Goal: Ask a question: Seek information or help from site administrators or community

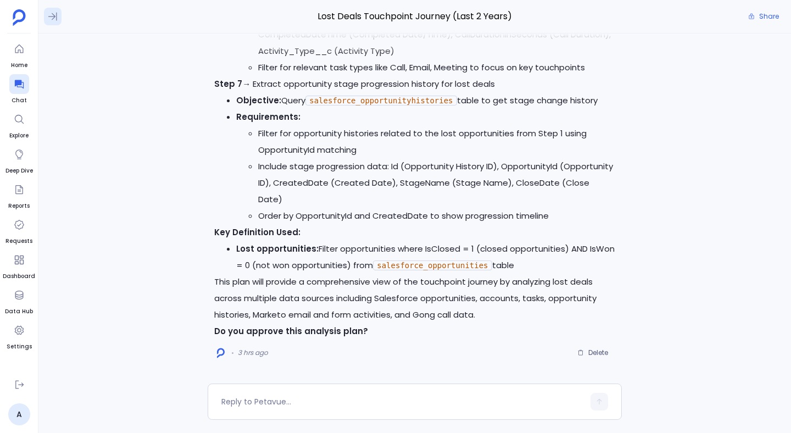
click at [52, 14] on icon at bounding box center [52, 16] width 11 height 11
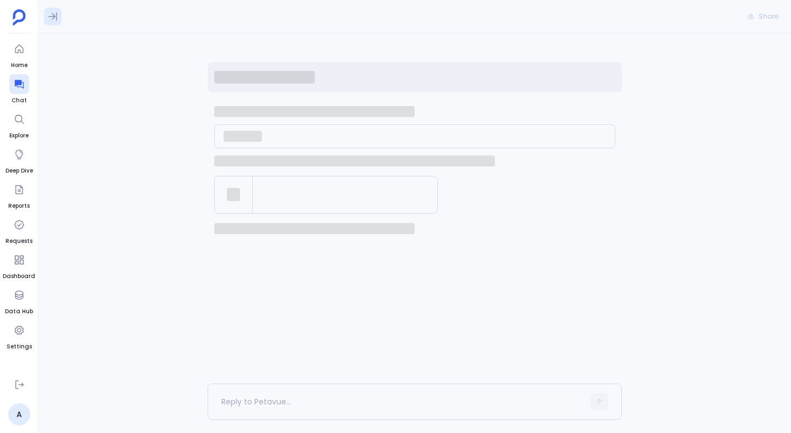
click at [54, 16] on icon at bounding box center [52, 17] width 9 height 8
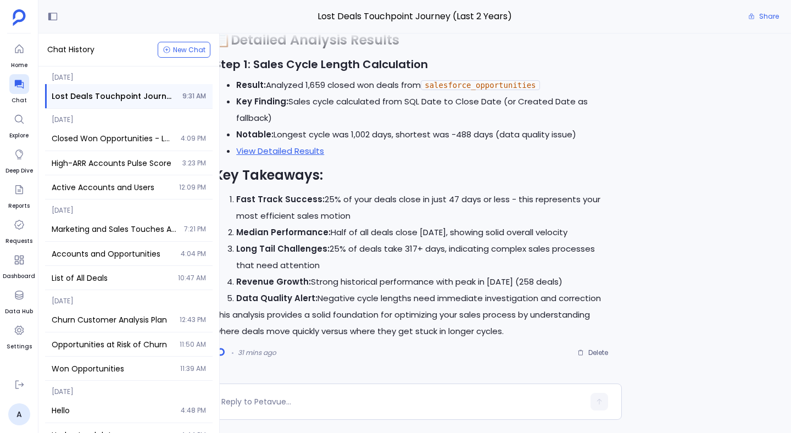
click at [127, 91] on span "Lost Deals Touchpoint Journey (Last 2 Years)" at bounding box center [114, 96] width 124 height 11
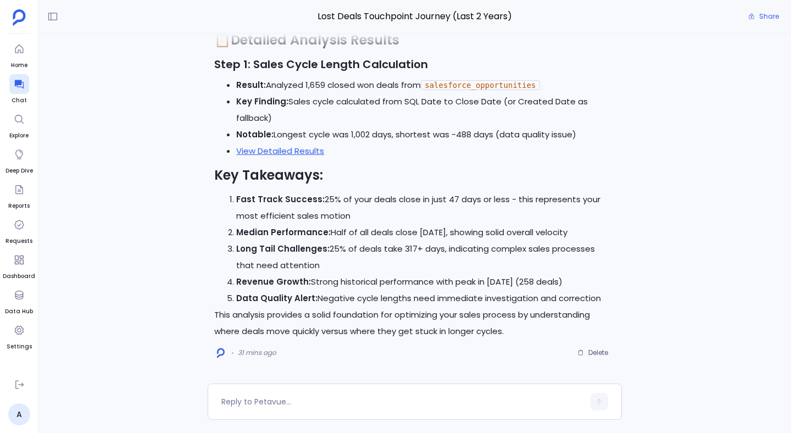
click at [345, 14] on span "Lost Deals Touchpoint Journey (Last 2 Years)" at bounding box center [415, 16] width 414 height 14
copy div "Lost Deals Touchpoint Journey (Last 2 Years) Share"
click at [14, 419] on link "A" at bounding box center [19, 414] width 22 height 22
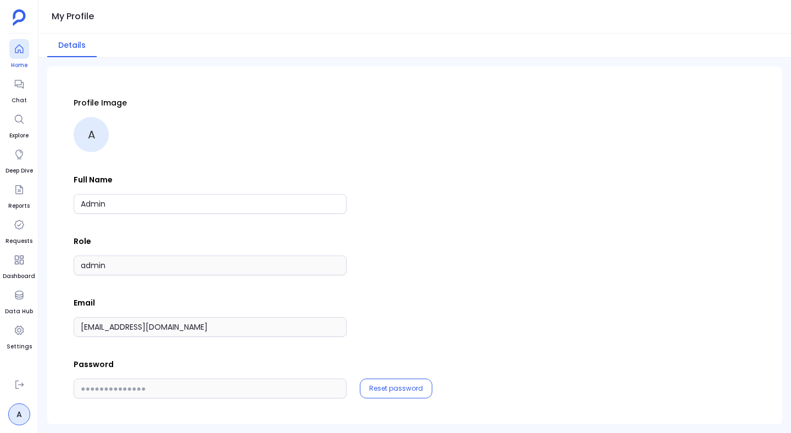
click at [23, 51] on icon at bounding box center [19, 48] width 11 height 11
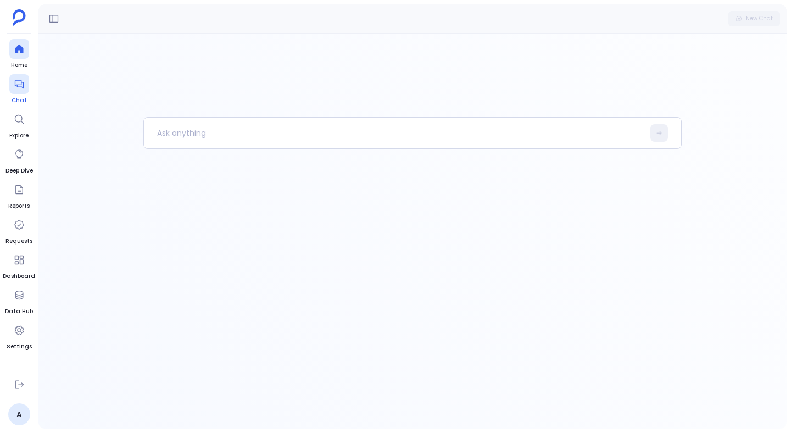
click at [24, 88] on icon at bounding box center [19, 84] width 11 height 11
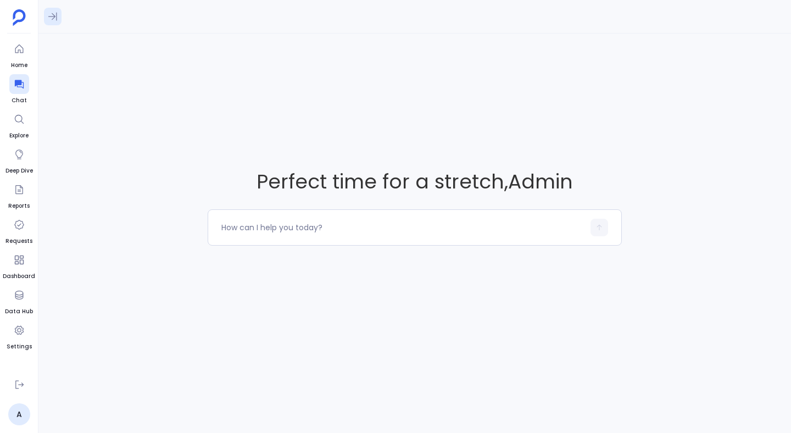
click at [57, 12] on icon at bounding box center [52, 16] width 11 height 11
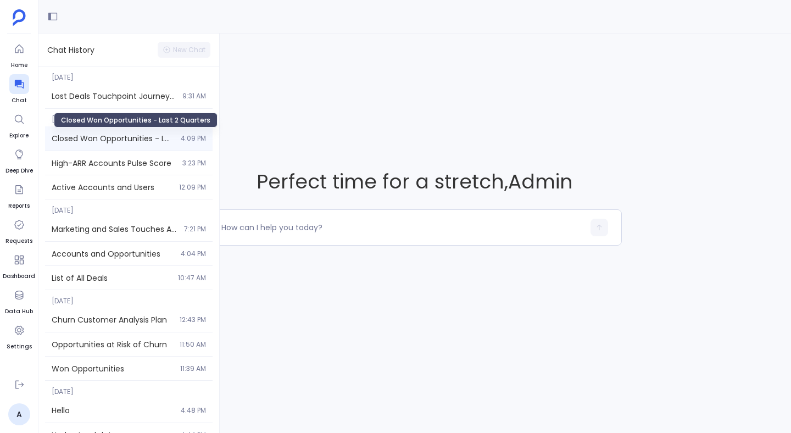
click at [153, 133] on span "Closed Won Opportunities - Last 2 Quarters" at bounding box center [113, 138] width 122 height 11
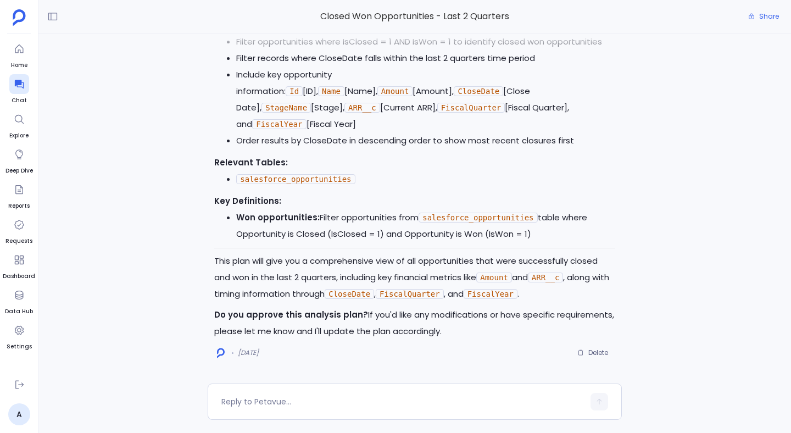
click at [368, 16] on span "Closed Won Opportunities - Last 2 Quarters" at bounding box center [415, 16] width 414 height 14
copy div "Closed Won Opportunities - Last 2 Quarters Share"
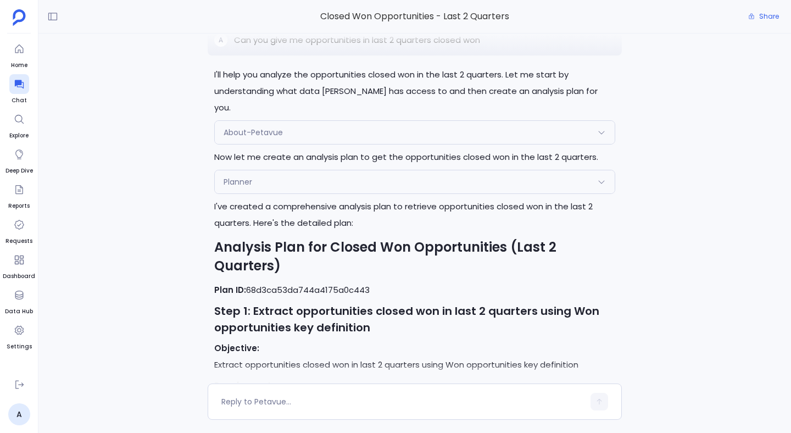
click at [338, 47] on p "Can you give me opportunities in last 2 quarters closed won" at bounding box center [357, 39] width 246 height 13
copy p "Can you give me opportunities in last 2 quarters closed won"
click at [56, 24] on button at bounding box center [53, 17] width 18 height 18
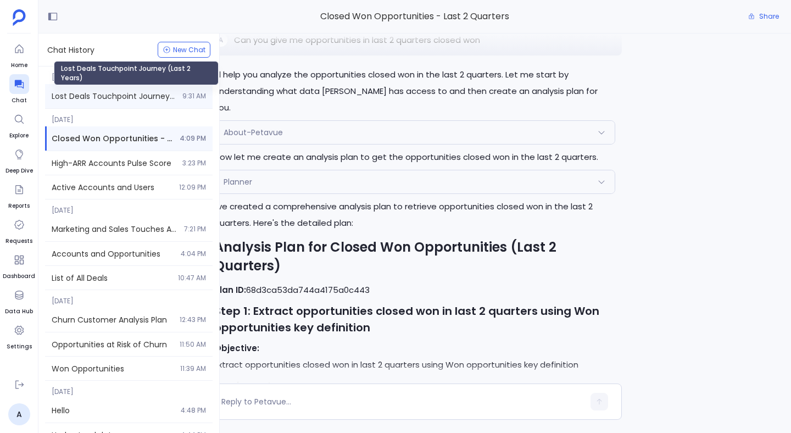
click at [80, 94] on span "Lost Deals Touchpoint Journey (Last 2 Years)" at bounding box center [114, 96] width 124 height 11
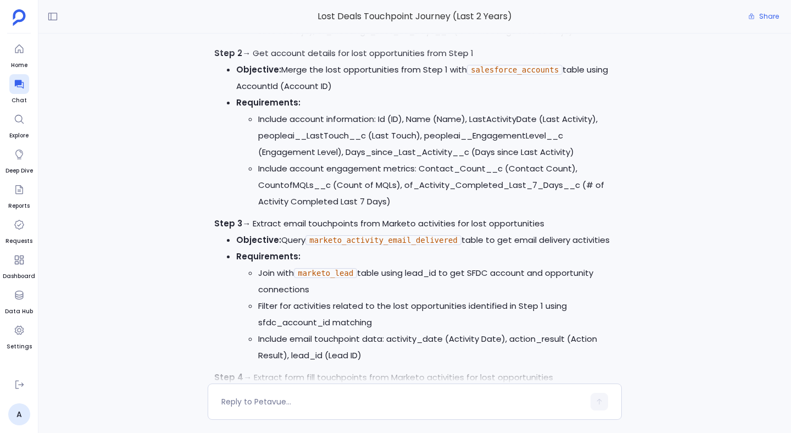
scroll to position [-7036, 0]
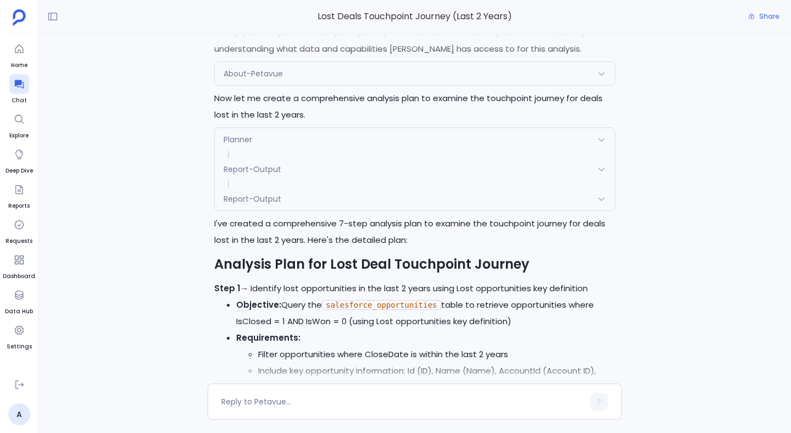
copy p "What does the touchpoint journey look like for deals we lost in the last 2 year…"
click at [48, 13] on icon at bounding box center [52, 16] width 11 height 11
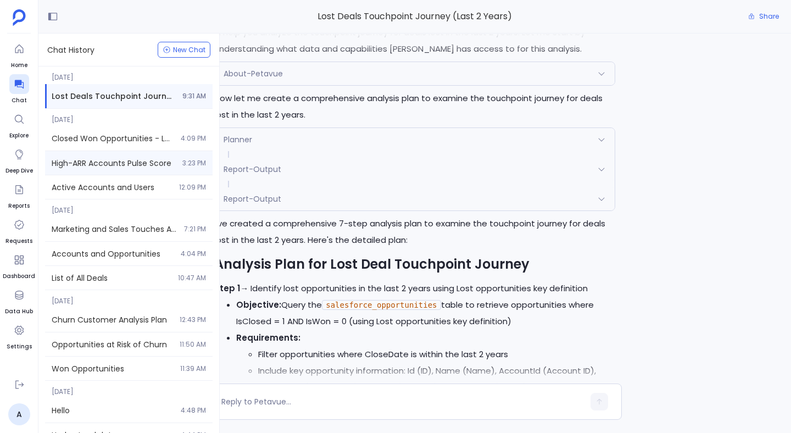
click at [124, 166] on span "High-ARR Accounts Pulse Score" at bounding box center [114, 163] width 124 height 11
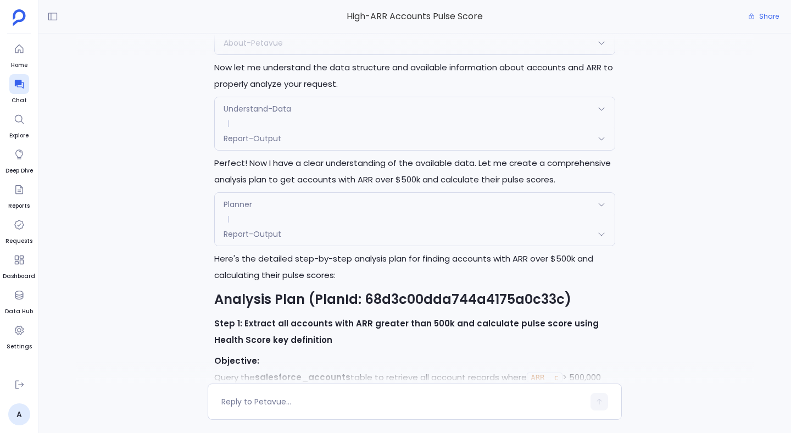
scroll to position [-2929, 0]
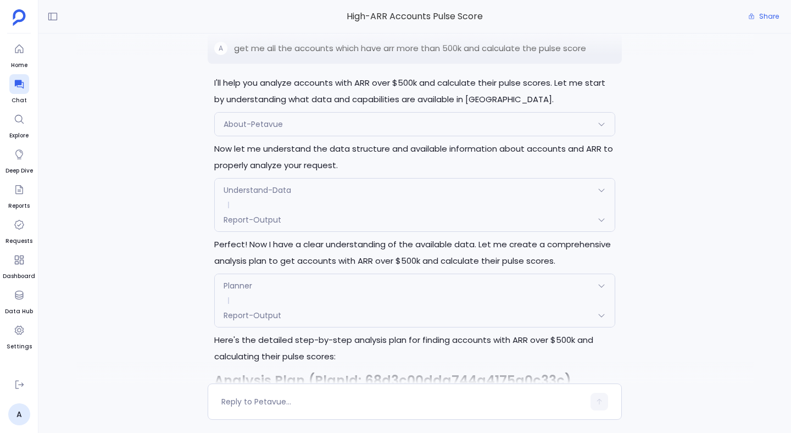
click at [288, 55] on p "get me all the accounts which have arr more than 500k and calculate the pulse s…" at bounding box center [410, 48] width 352 height 13
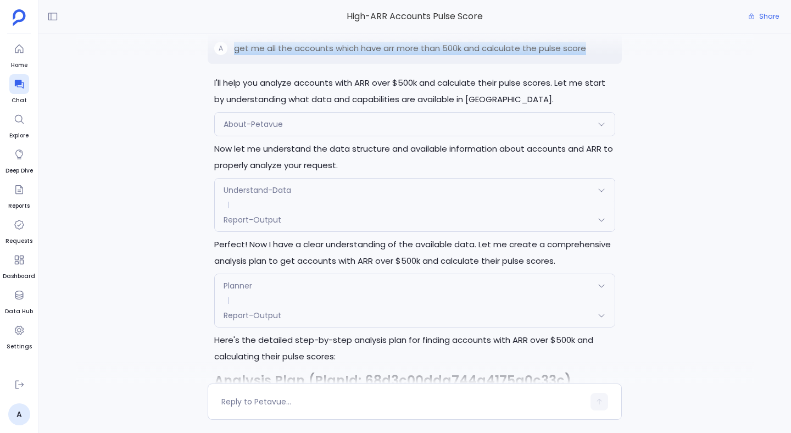
click at [288, 55] on p "get me all the accounts which have arr more than 500k and calculate the pulse s…" at bounding box center [410, 48] width 352 height 13
copy p "get me all the accounts which have arr more than 500k and calculate the pulse s…"
click at [58, 10] on button at bounding box center [53, 17] width 18 height 18
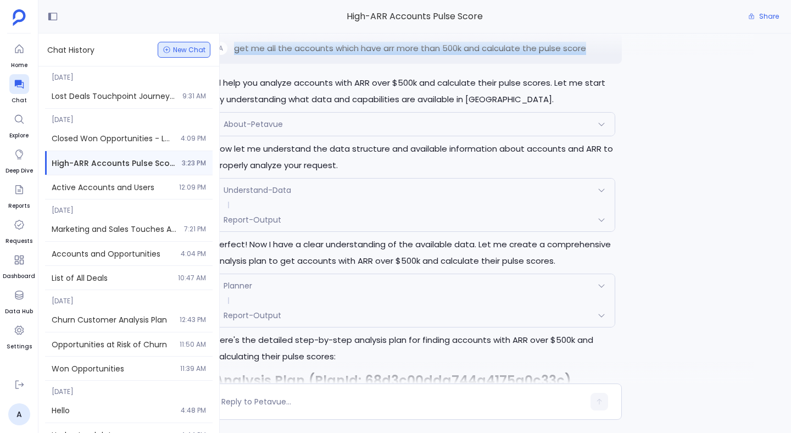
click at [171, 46] on span "New Chat" at bounding box center [184, 50] width 43 height 8
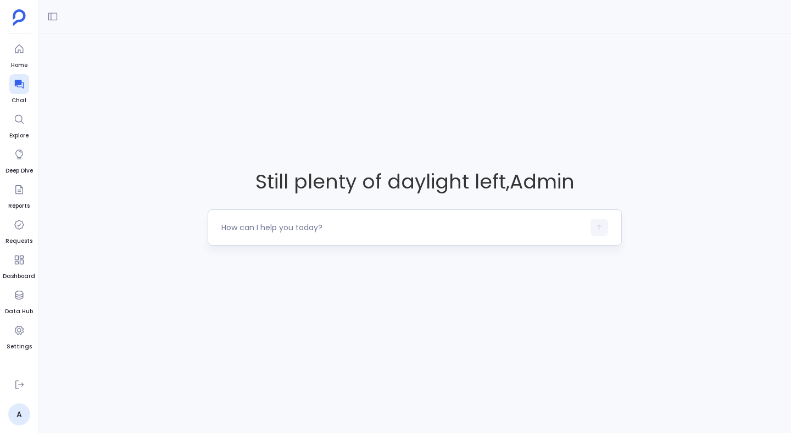
click at [255, 232] on textarea at bounding box center [402, 227] width 362 height 11
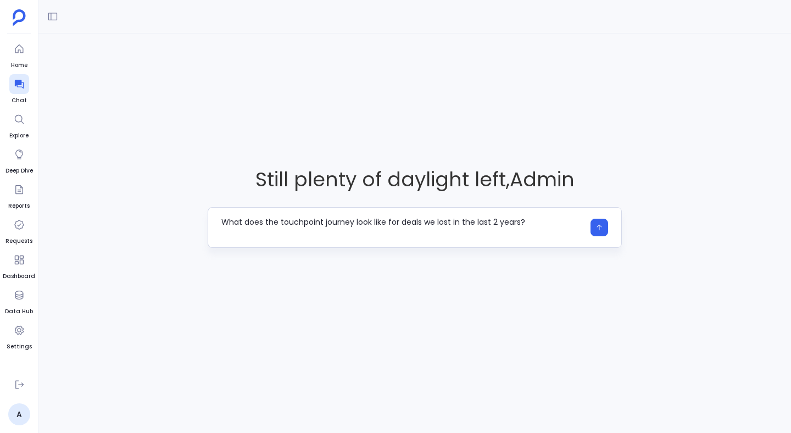
type textarea "What does the touchpoint journey look like for deals we lost in the last 2 year…"
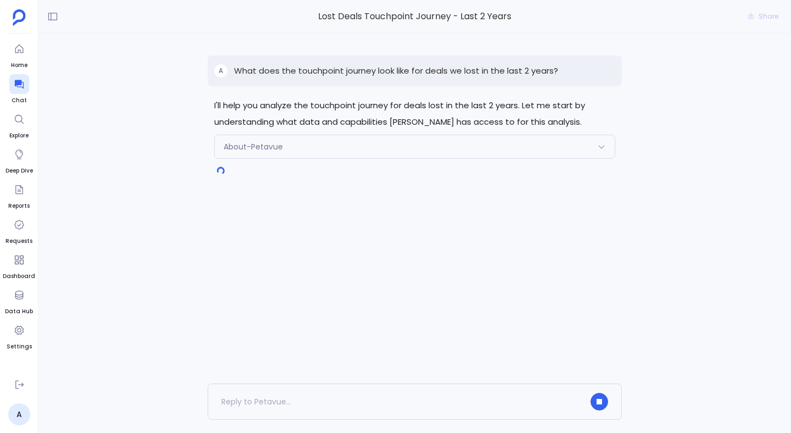
click at [241, 153] on div "About-Petavue" at bounding box center [415, 146] width 400 height 23
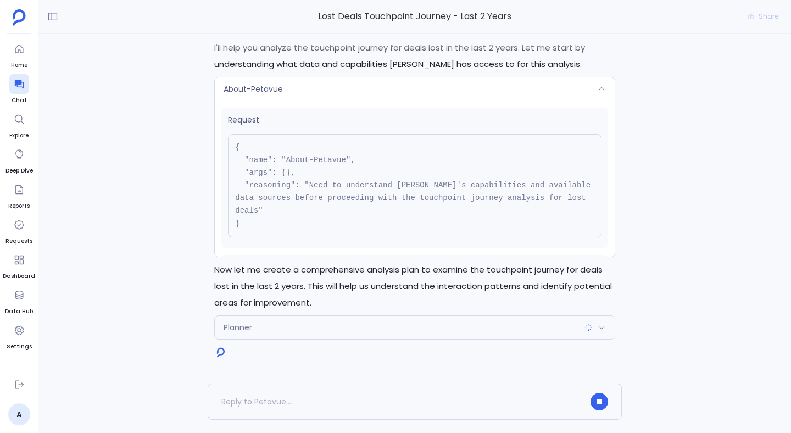
click at [248, 333] on div "Planner" at bounding box center [415, 327] width 400 height 23
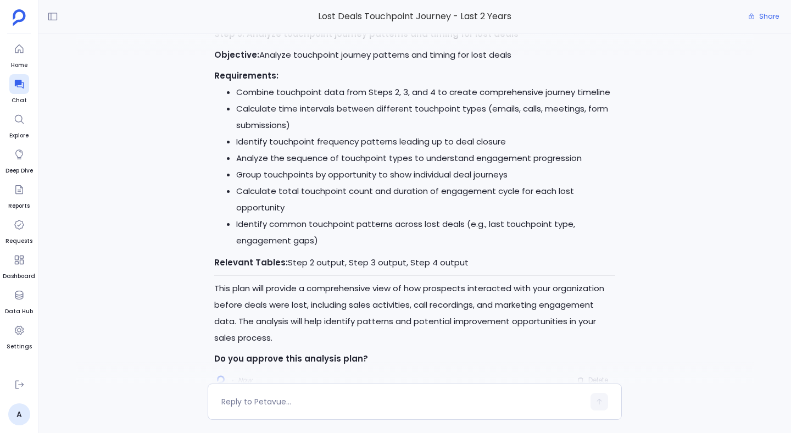
click at [175, 150] on div "I'll help you analyze the touchpoint journey for deals lost in the last 2 years…" at bounding box center [414, 208] width 752 height 350
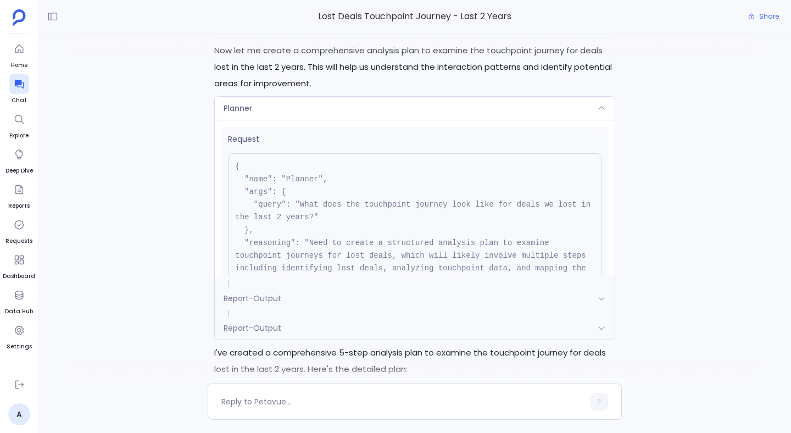
click at [278, 304] on span "Report-Output" at bounding box center [252, 298] width 58 height 11
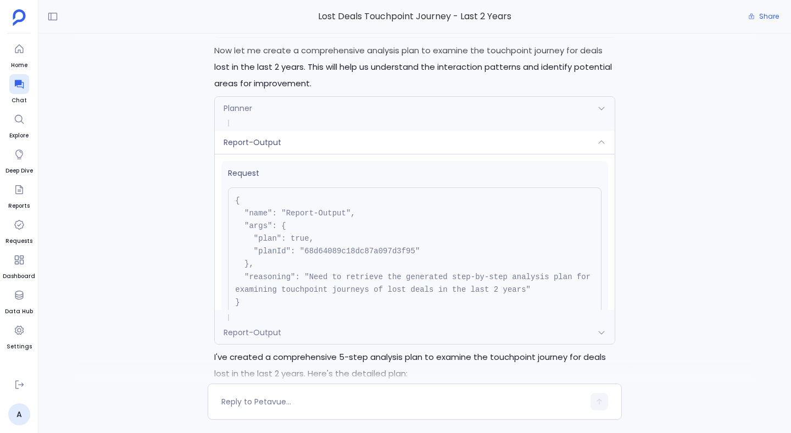
scroll to position [-1404, 0]
click at [294, 344] on div "Report-Output" at bounding box center [415, 332] width 400 height 23
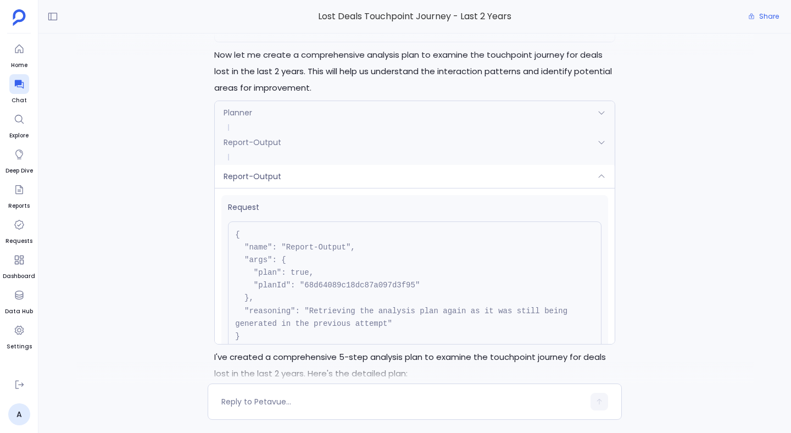
scroll to position [-1399, 0]
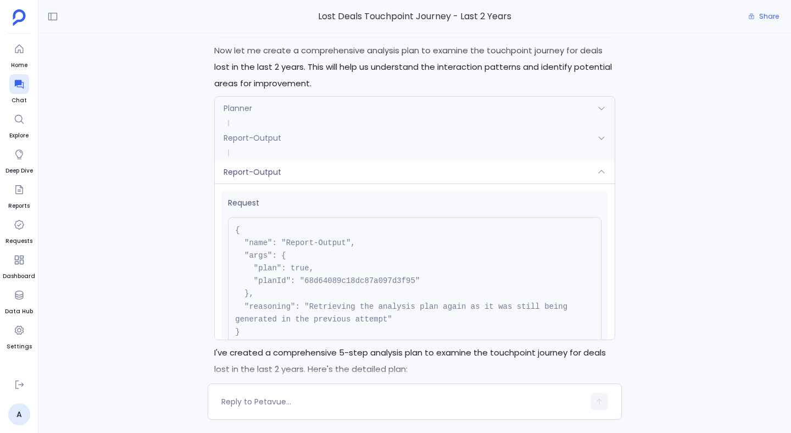
click at [266, 183] on div "Report-Output" at bounding box center [415, 171] width 400 height 23
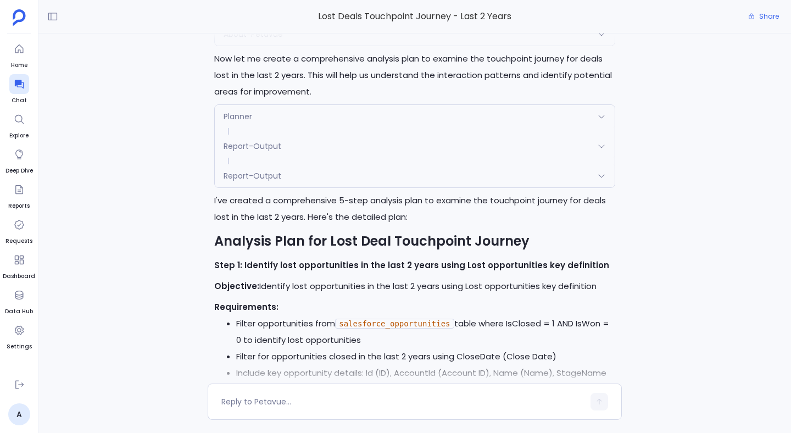
scroll to position [-1239, 0]
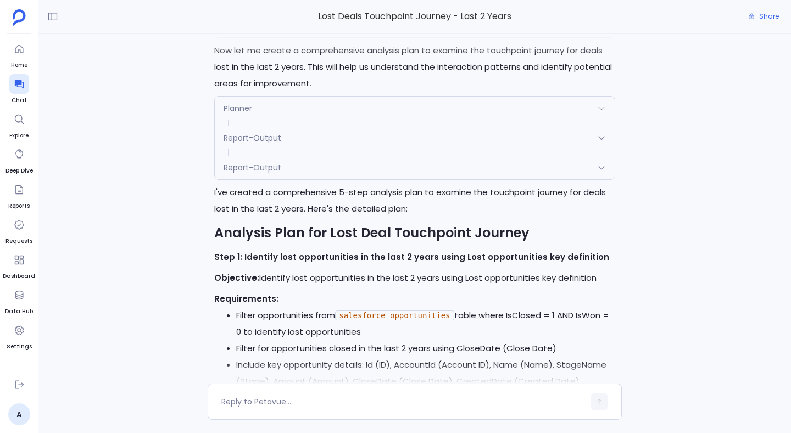
click at [239, 139] on div "Report-Output" at bounding box center [415, 137] width 400 height 23
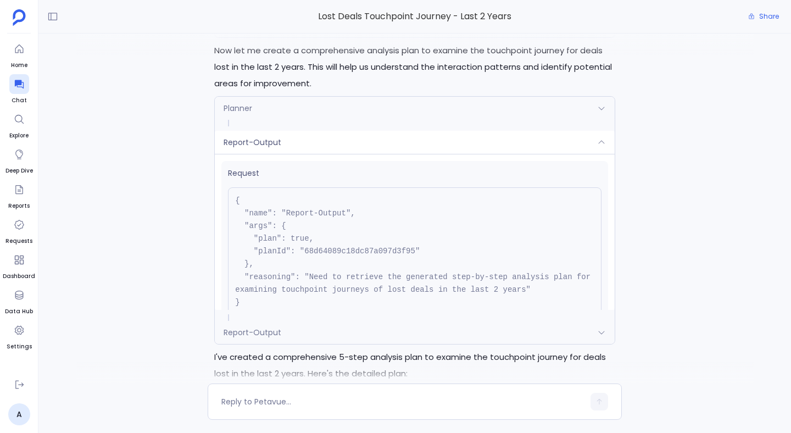
click at [250, 148] on span "Report-Output" at bounding box center [252, 142] width 58 height 11
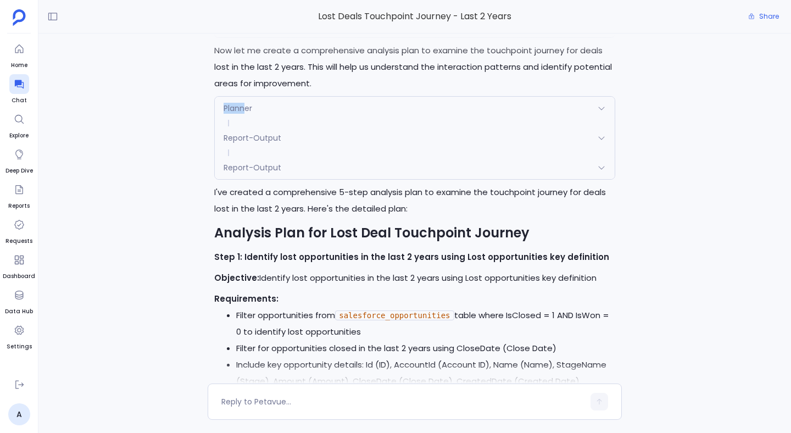
click at [247, 114] on span "Planner" at bounding box center [237, 108] width 29 height 11
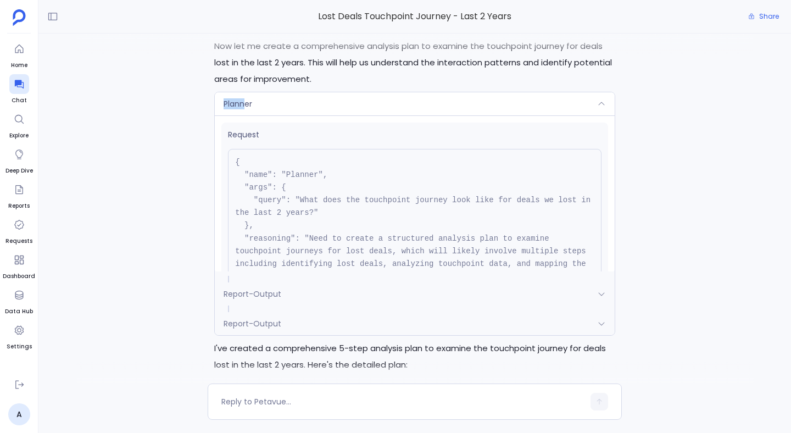
scroll to position [-1399, 0]
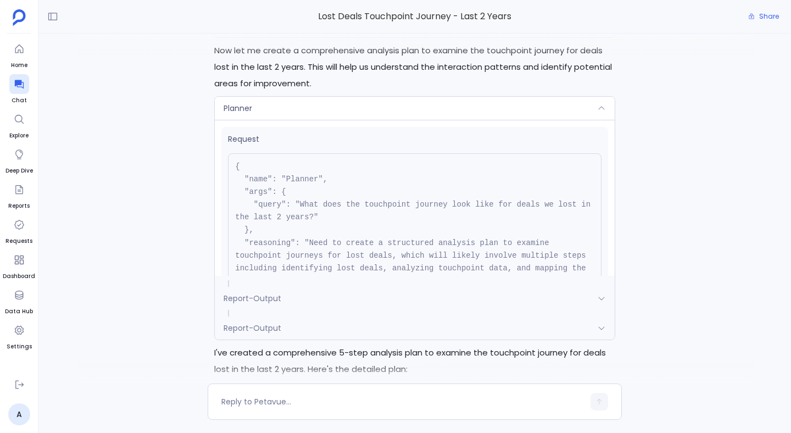
click at [284, 310] on div "Report-Output" at bounding box center [415, 298] width 400 height 23
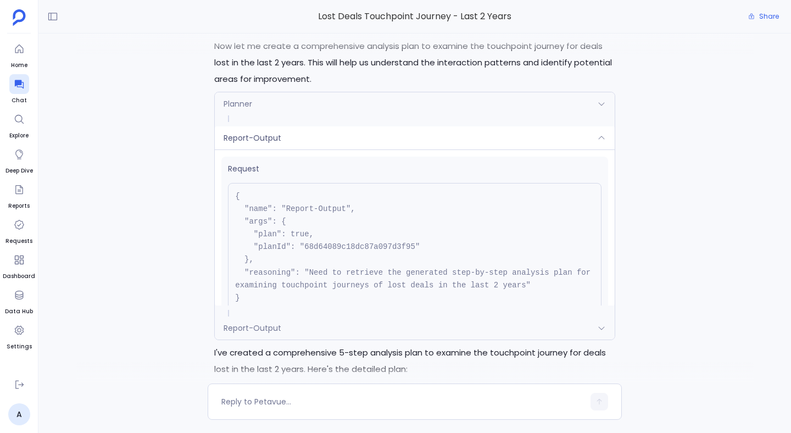
scroll to position [-1404, 0]
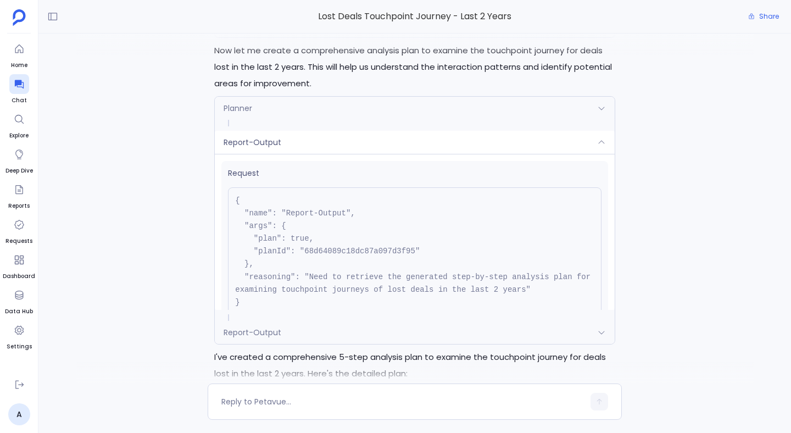
click at [291, 340] on div "Report-Output" at bounding box center [415, 332] width 400 height 23
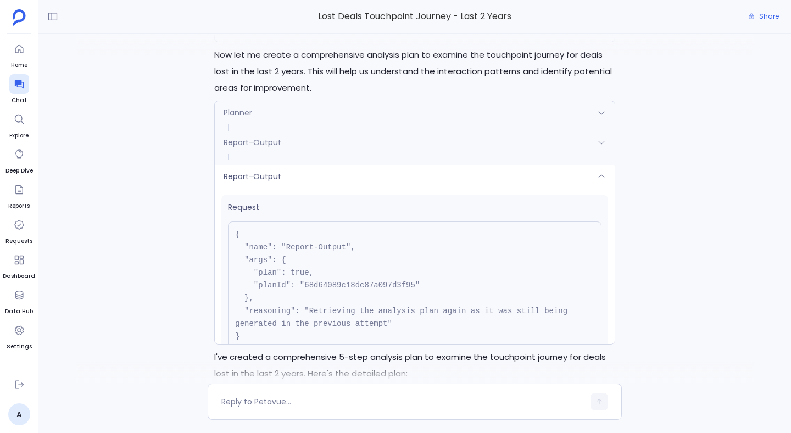
scroll to position [-1399, 0]
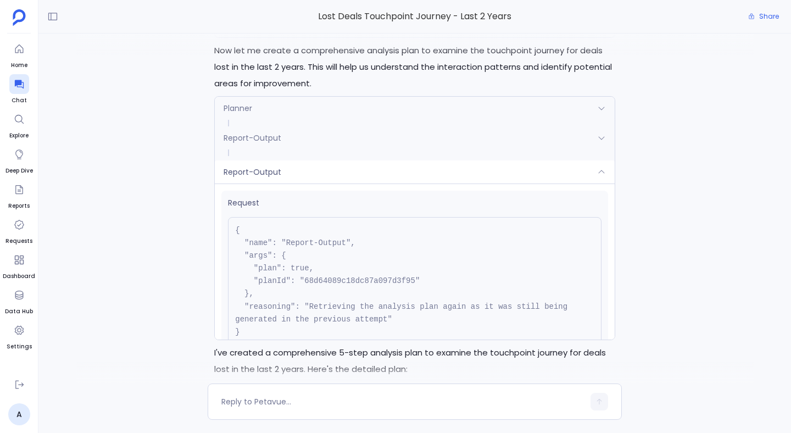
click at [230, 149] on div "Report-Output" at bounding box center [415, 137] width 400 height 23
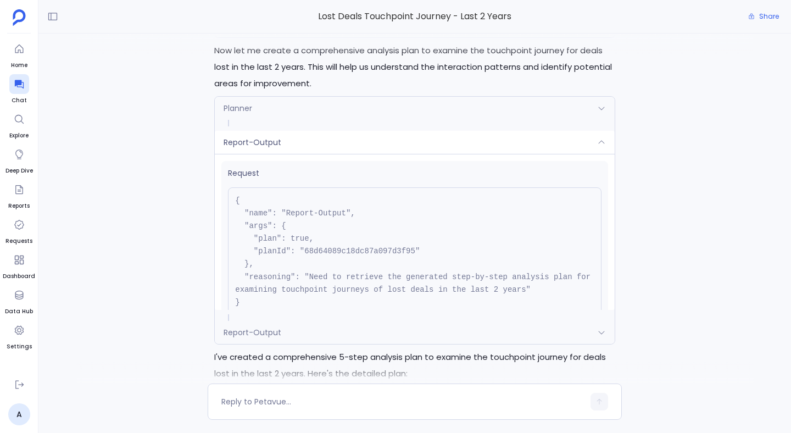
scroll to position [-1404, 0]
click at [287, 150] on div "Report-Output" at bounding box center [415, 142] width 400 height 23
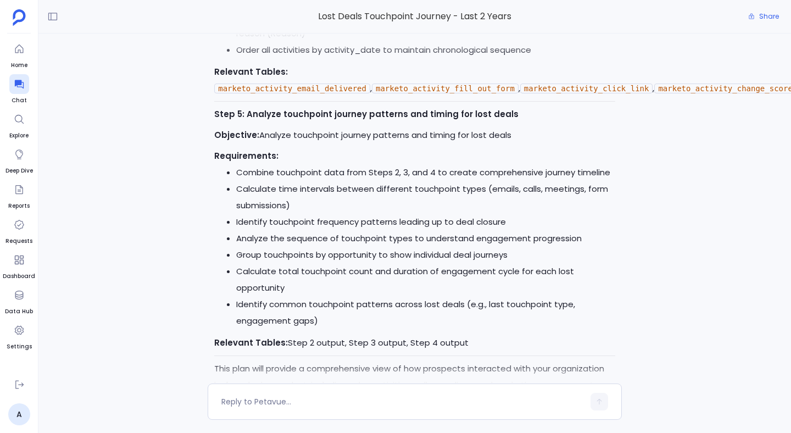
scroll to position [0, 0]
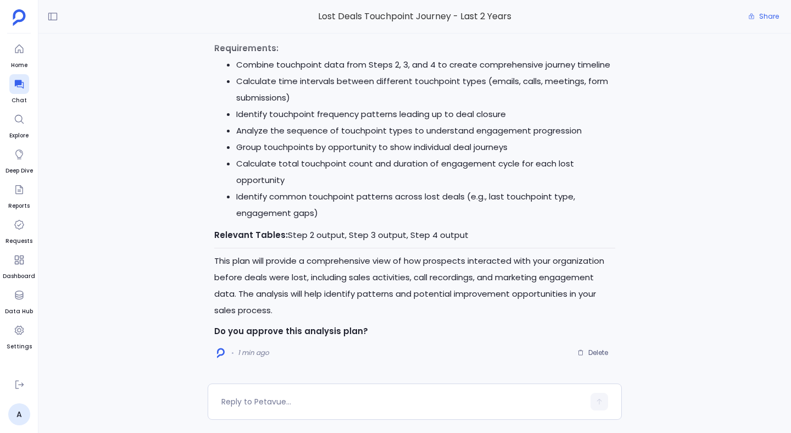
click at [220, 353] on img at bounding box center [221, 353] width 8 height 10
click at [220, 351] on img at bounding box center [221, 353] width 8 height 10
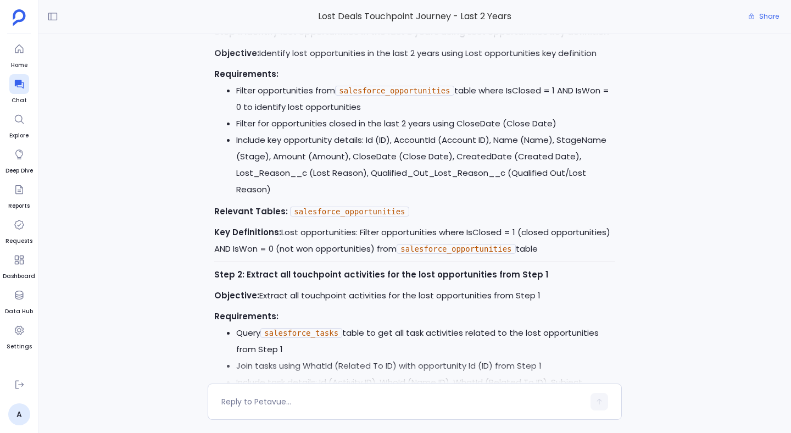
scroll to position [-1348, 0]
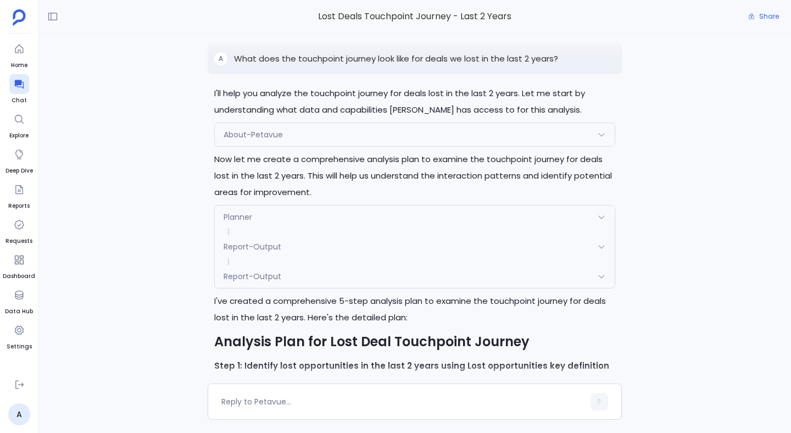
click at [400, 287] on div "Report-Output" at bounding box center [415, 276] width 400 height 23
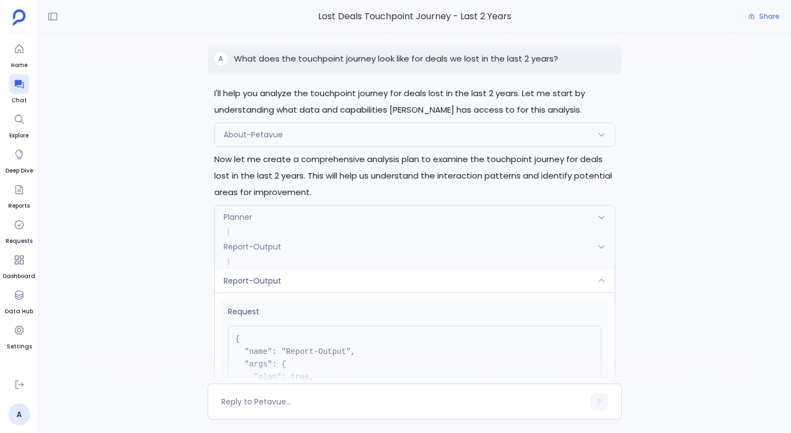
click at [400, 287] on div "Report-Output" at bounding box center [415, 280] width 400 height 23
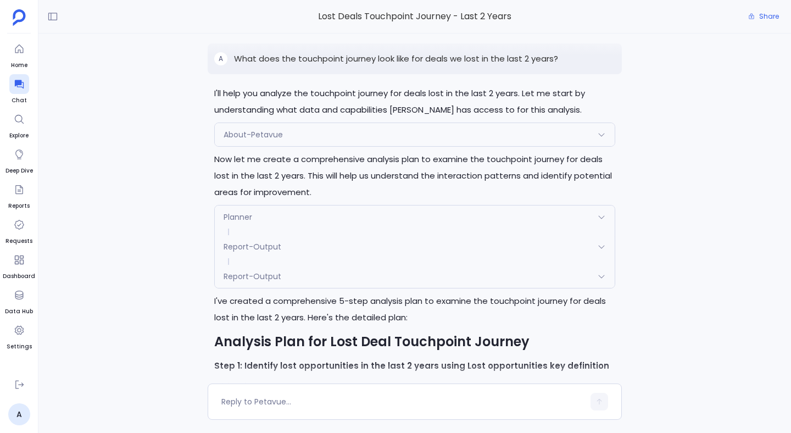
click at [427, 258] on div "Report-Output" at bounding box center [415, 246] width 400 height 23
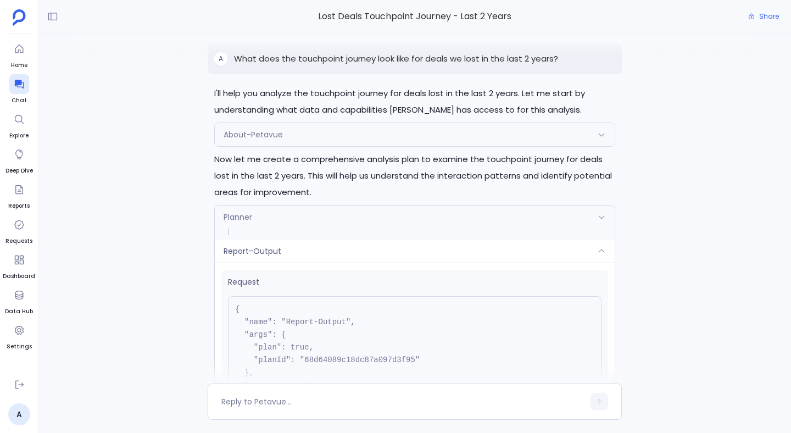
click at [427, 262] on div "Report-Output" at bounding box center [415, 250] width 400 height 23
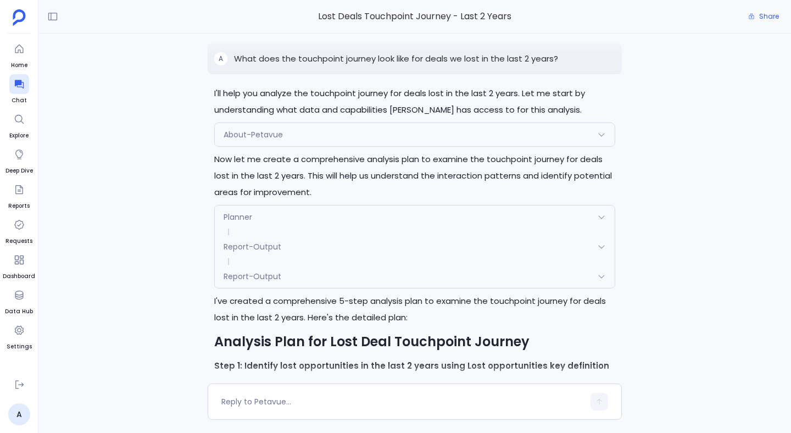
click at [427, 258] on div "Report-Output" at bounding box center [415, 246] width 400 height 23
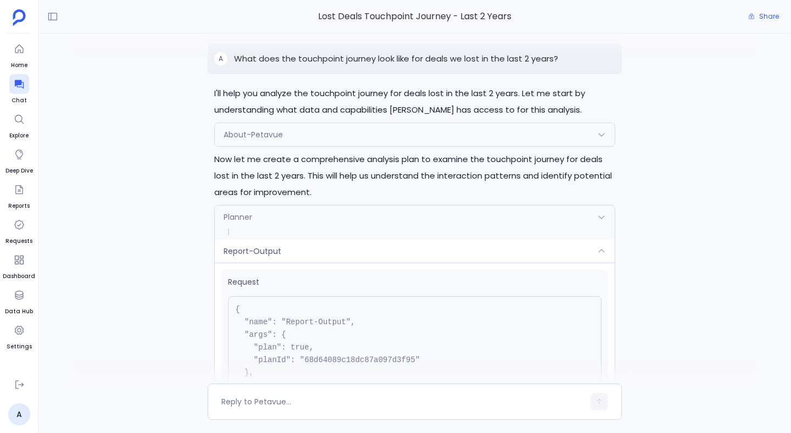
click at [427, 262] on div "Report-Output" at bounding box center [415, 250] width 400 height 23
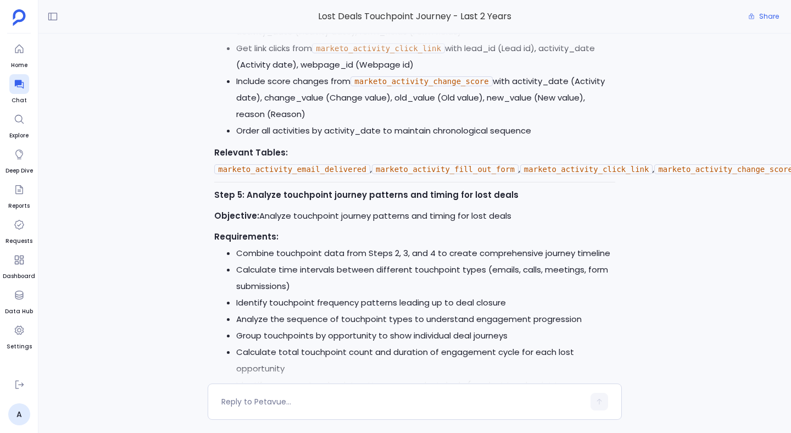
scroll to position [0, 0]
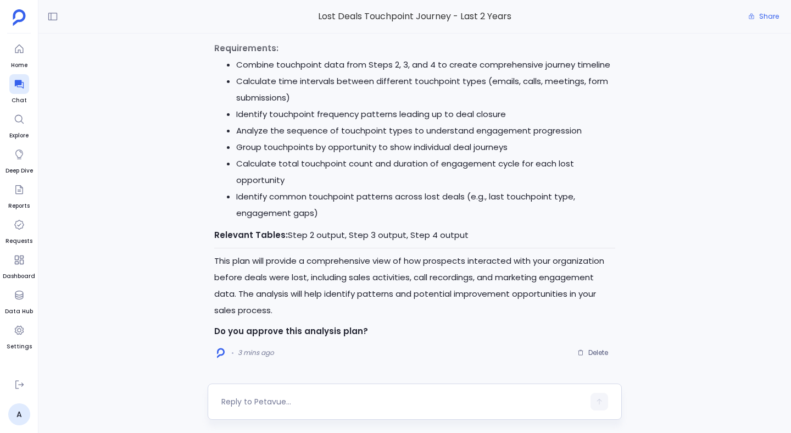
click at [288, 405] on textarea at bounding box center [402, 401] width 362 height 11
type textarea "Yes"
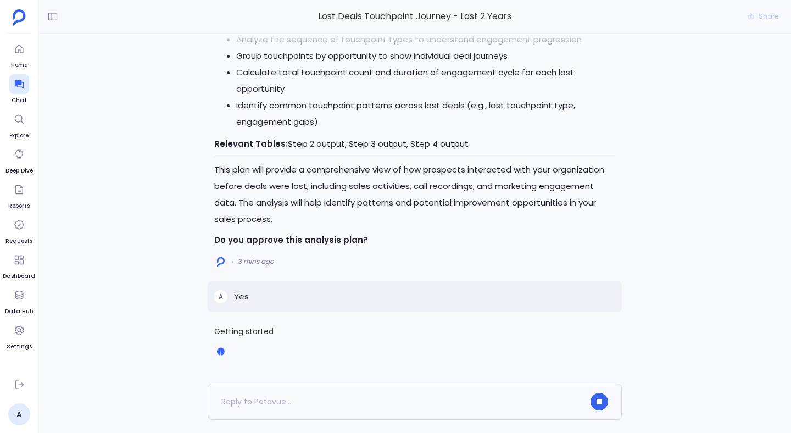
click at [177, 333] on div "Getting started A Yes I'll help you analyze the touchpoint journey for deals lo…" at bounding box center [414, 208] width 752 height 350
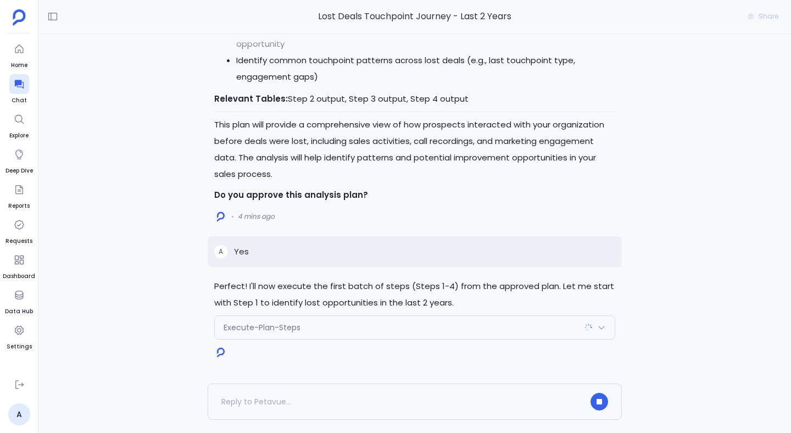
click at [547, 333] on div "Execute-Plan-Steps" at bounding box center [415, 327] width 400 height 23
